Goal: Navigation & Orientation: Find specific page/section

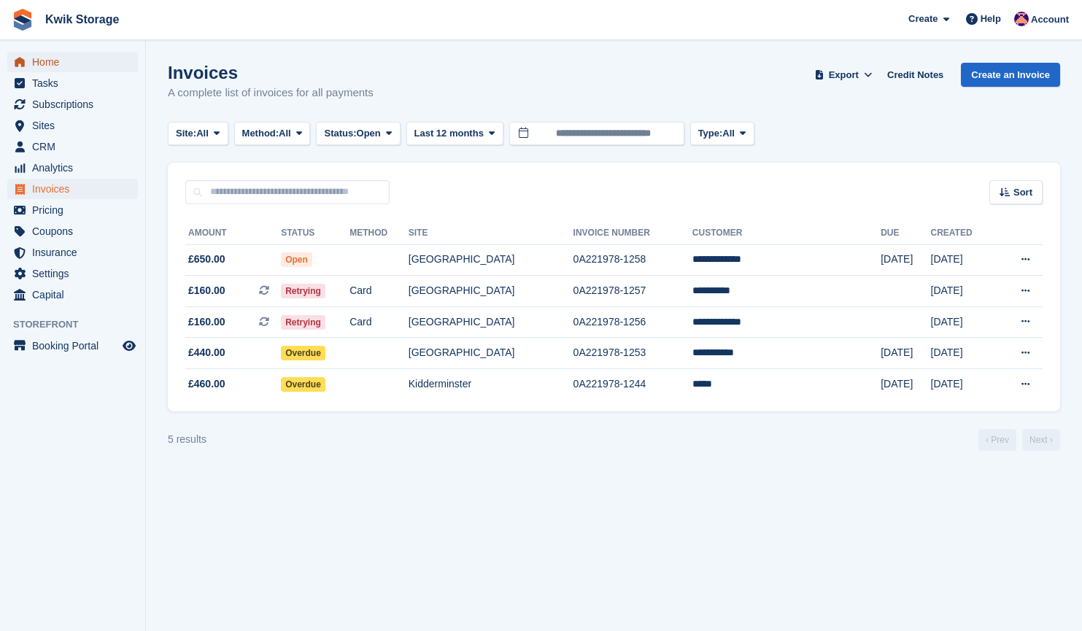
click at [71, 61] on span "Home" at bounding box center [76, 62] width 88 height 20
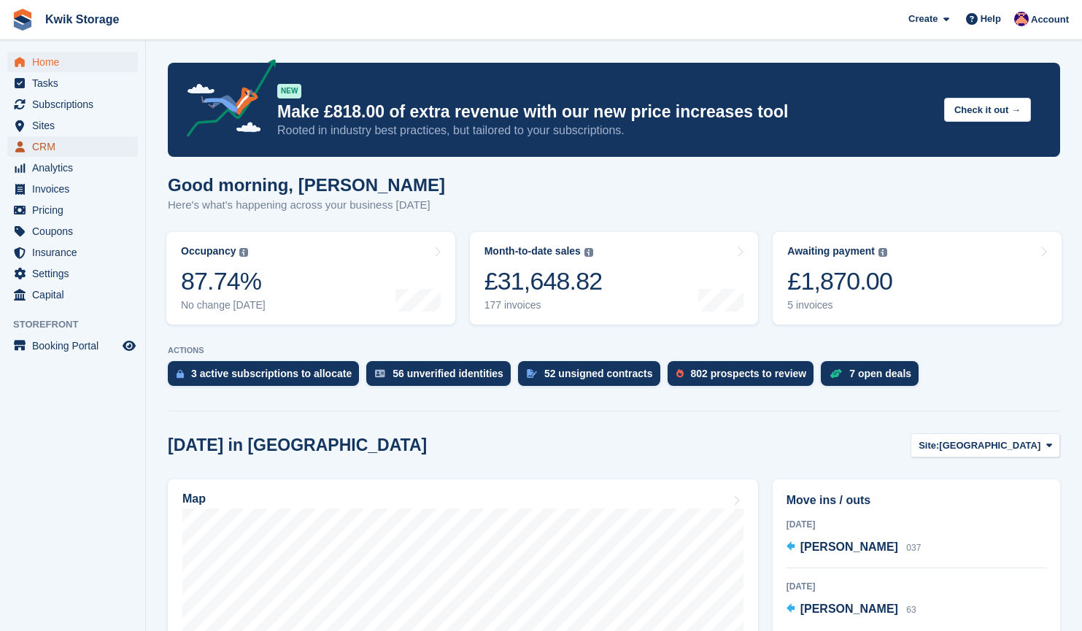
click at [71, 150] on span "CRM" at bounding box center [76, 146] width 88 height 20
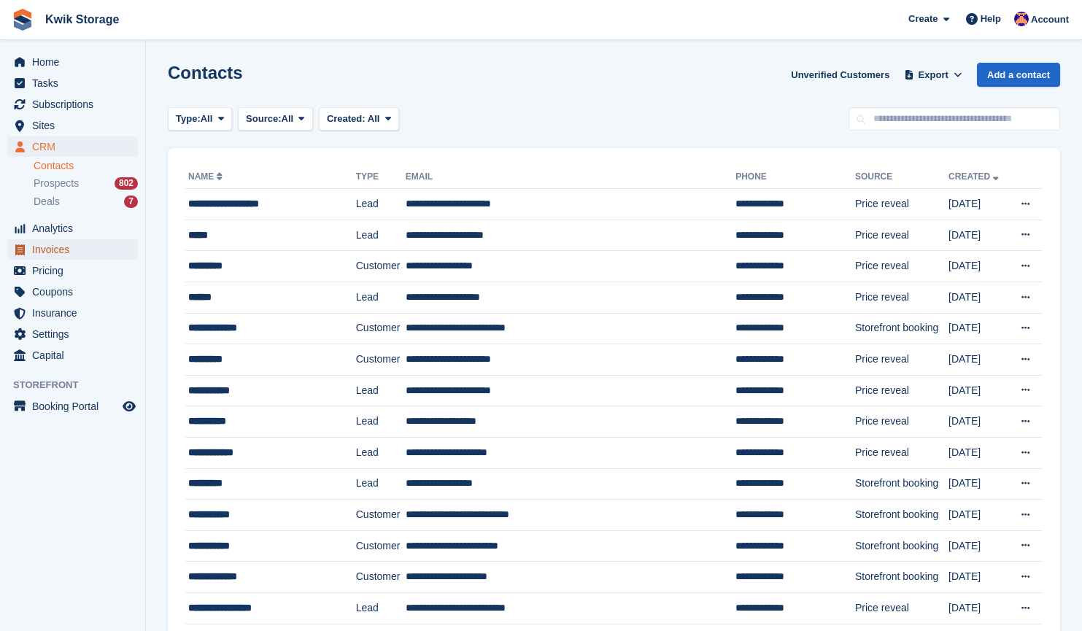
click at [63, 252] on span "Invoices" at bounding box center [76, 249] width 88 height 20
